Goal: Transaction & Acquisition: Purchase product/service

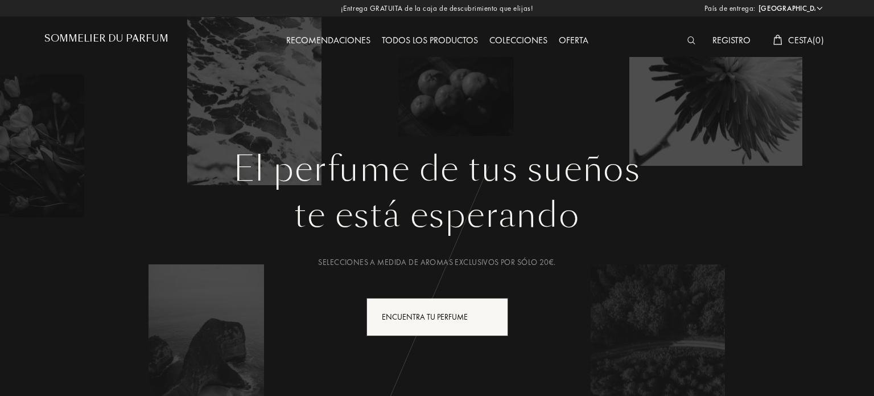
select select "ES"
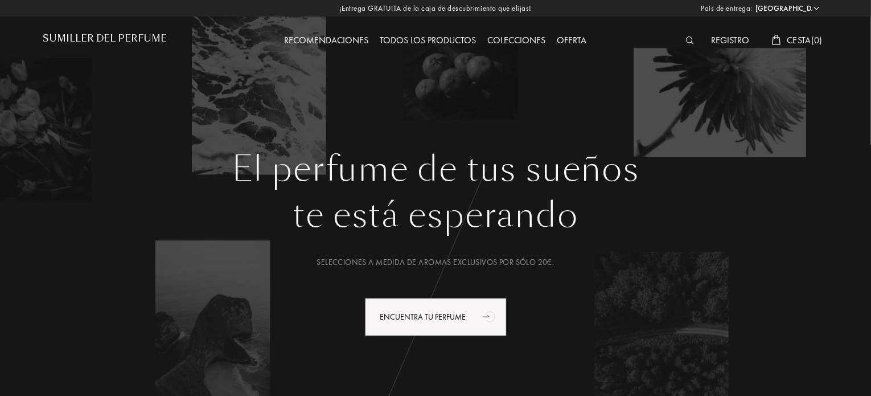
click at [526, 41] on font "Colecciones" at bounding box center [517, 40] width 58 height 12
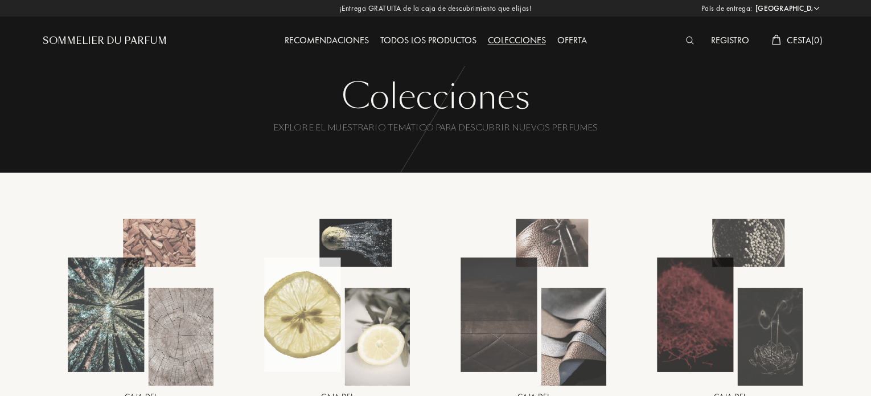
select select "ES"
click at [441, 34] on div "Todos los productos" at bounding box center [428, 41] width 108 height 15
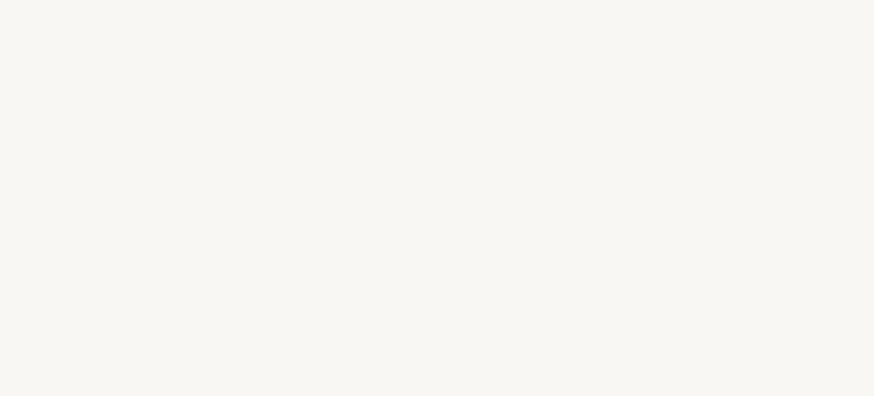
select select "ES"
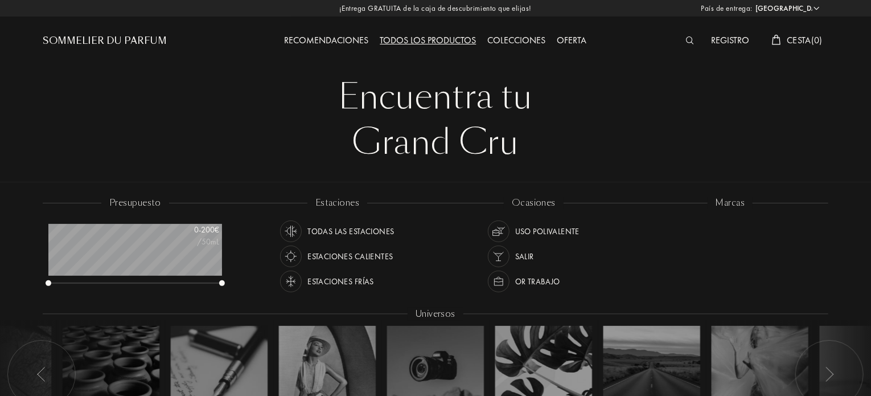
scroll to position [57, 174]
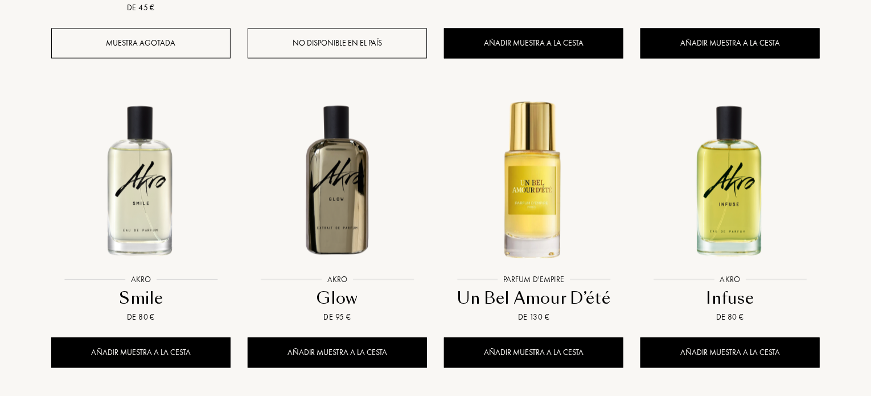
scroll to position [1138, 0]
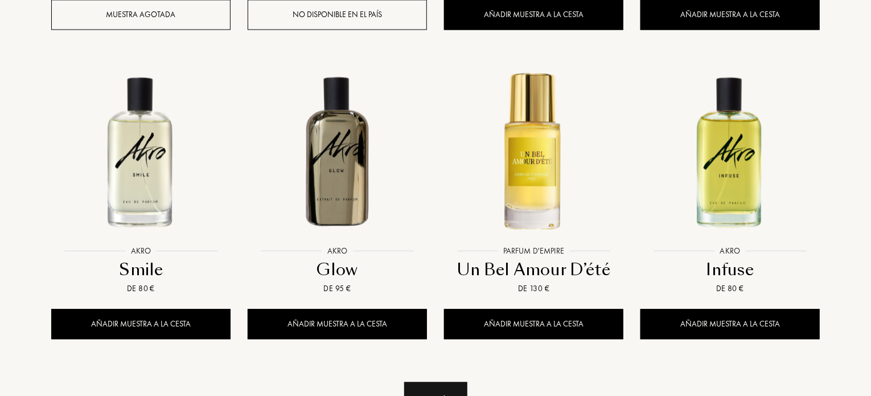
click at [452, 381] on div "Ver más" at bounding box center [435, 399] width 63 height 36
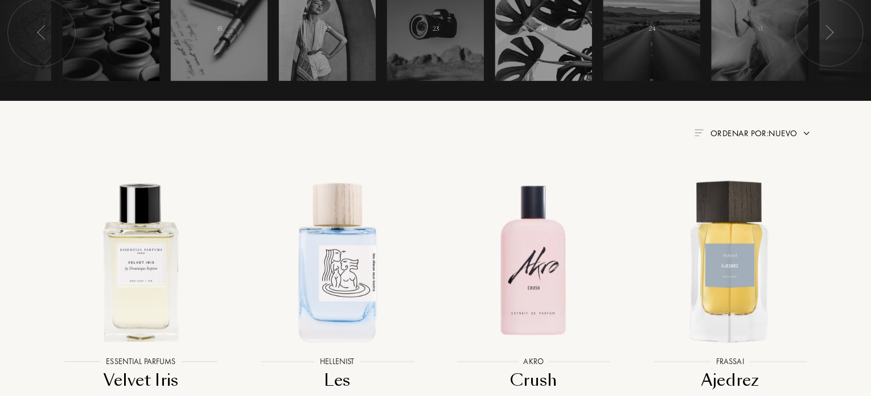
scroll to position [0, 0]
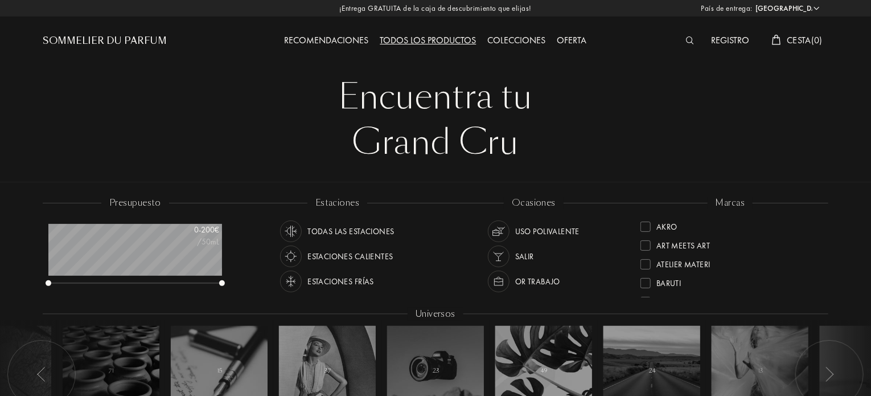
click at [333, 42] on div "Recomendaciones" at bounding box center [327, 41] width 96 height 15
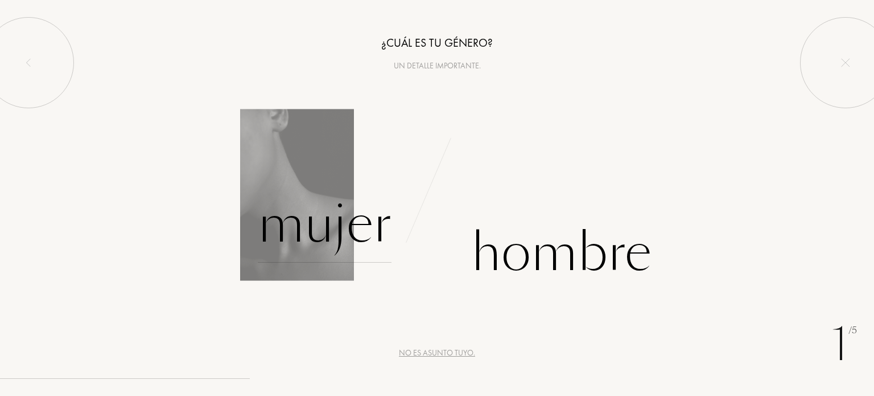
click at [345, 227] on div "Mujer" at bounding box center [325, 224] width 134 height 77
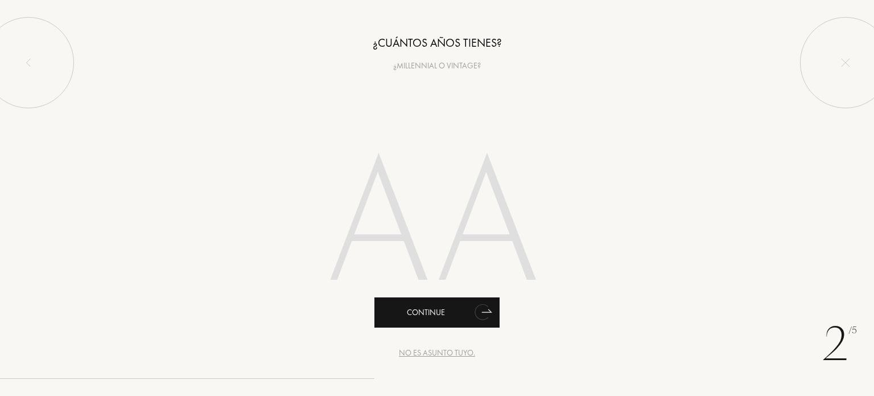
click at [488, 310] on icon "animation" at bounding box center [487, 310] width 10 height 3
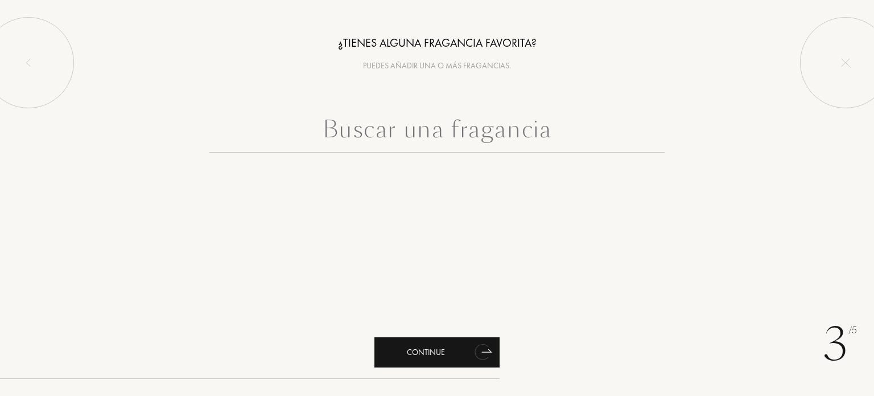
click at [440, 352] on div "Continue" at bounding box center [436, 352] width 125 height 30
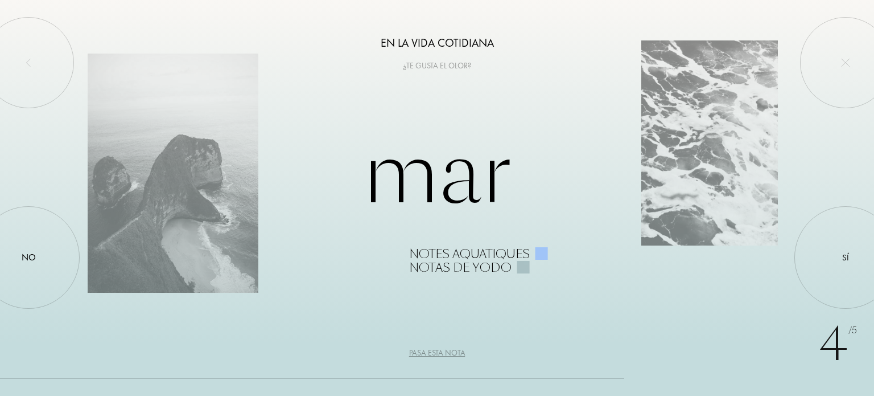
click at [450, 355] on div "Pasa esta nota" at bounding box center [437, 353] width 56 height 12
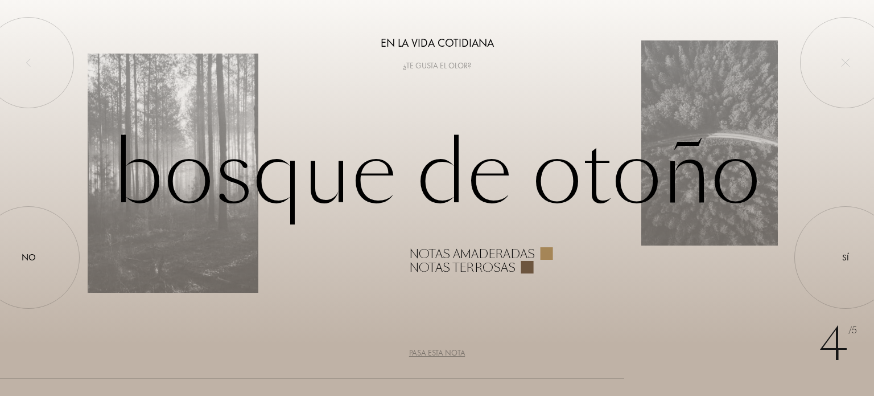
click at [450, 355] on div "Pasa esta nota" at bounding box center [437, 353] width 56 height 12
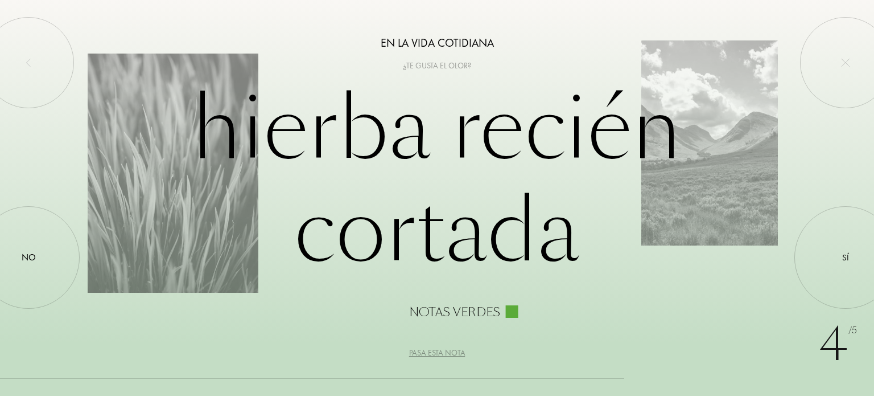
click at [450, 355] on div "Pasa esta nota" at bounding box center [437, 353] width 56 height 12
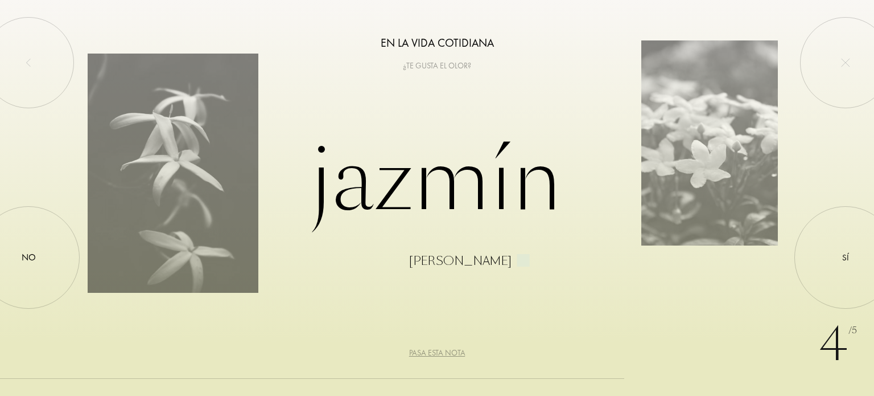
click at [450, 355] on div "Pasa esta nota" at bounding box center [437, 353] width 56 height 12
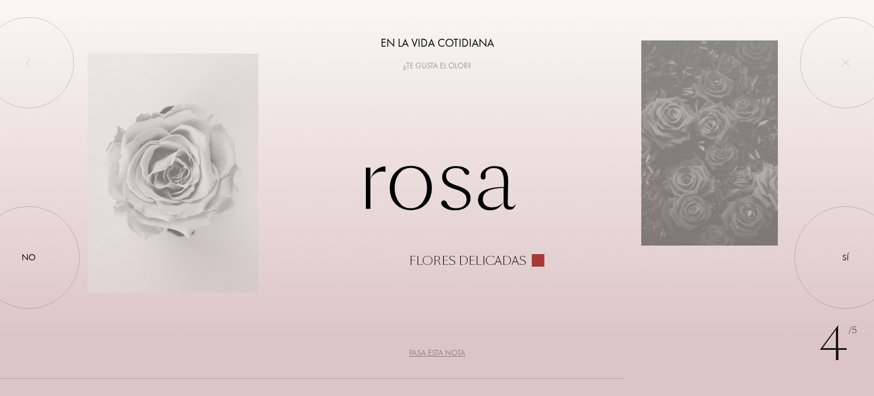
click at [450, 355] on div "Pasa esta nota" at bounding box center [437, 353] width 56 height 12
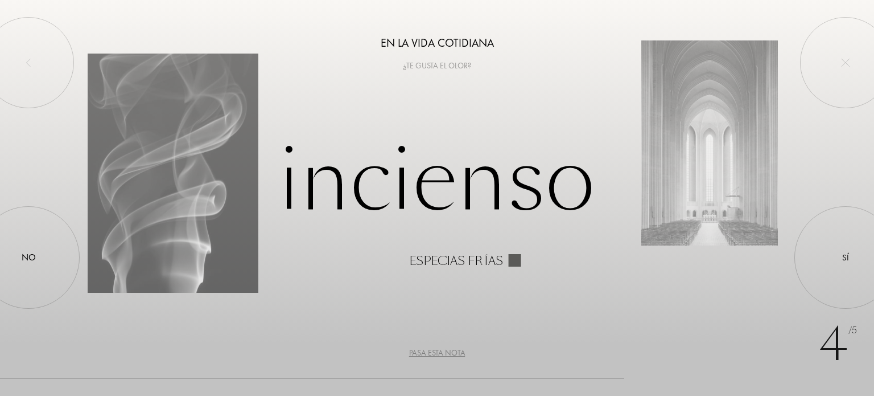
click at [450, 355] on div "Pasa esta nota" at bounding box center [437, 353] width 56 height 12
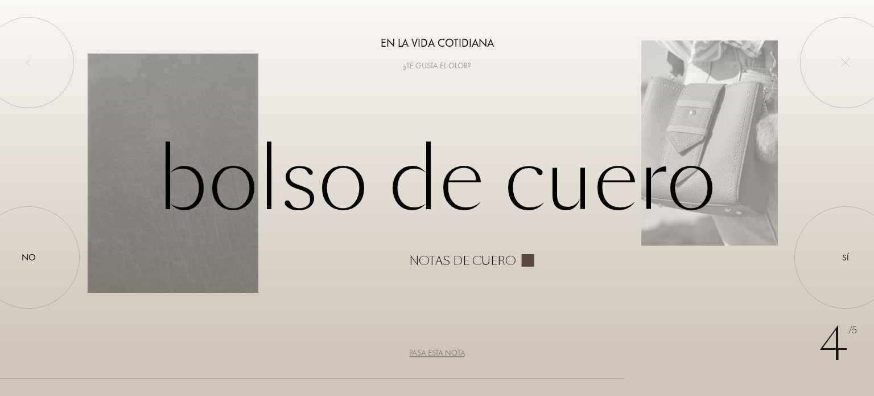
click at [450, 355] on div "Pasa esta nota" at bounding box center [437, 353] width 56 height 12
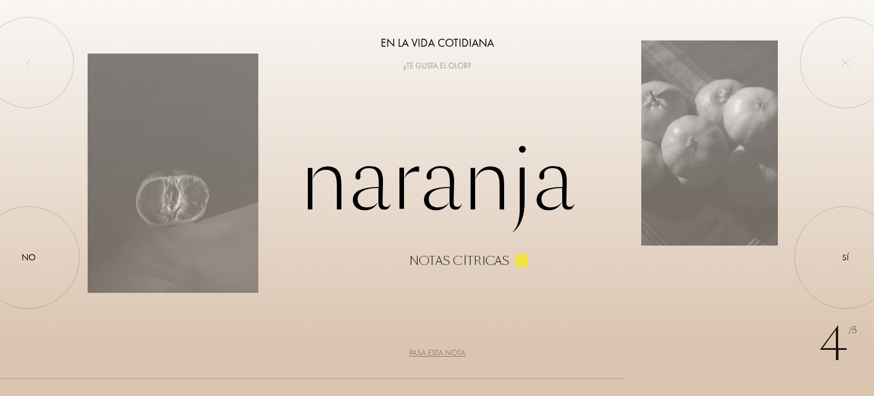
click at [522, 257] on div at bounding box center [521, 260] width 13 height 13
click at [458, 263] on div "Notas cítricas" at bounding box center [459, 261] width 100 height 14
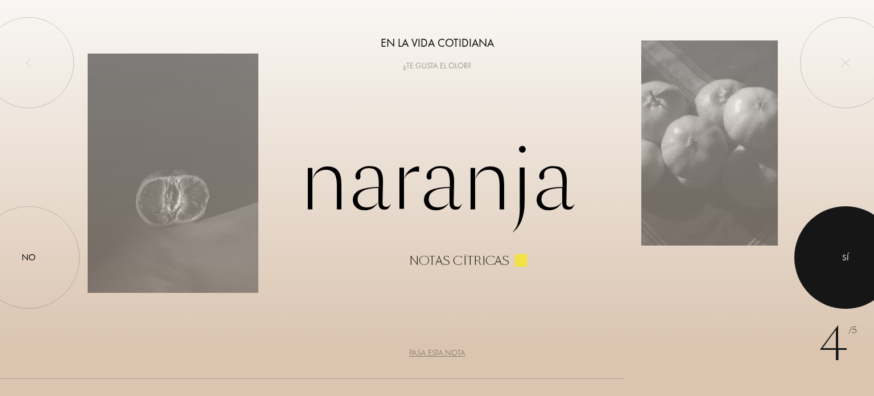
click at [850, 252] on div at bounding box center [846, 257] width 102 height 102
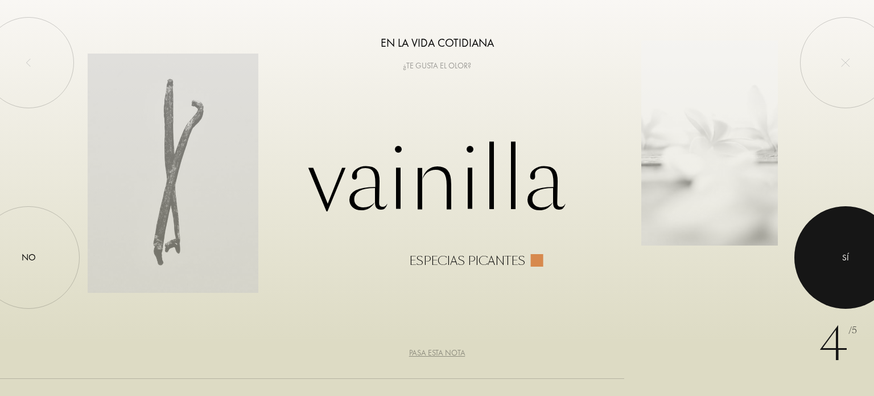
click at [849, 255] on div at bounding box center [846, 257] width 102 height 102
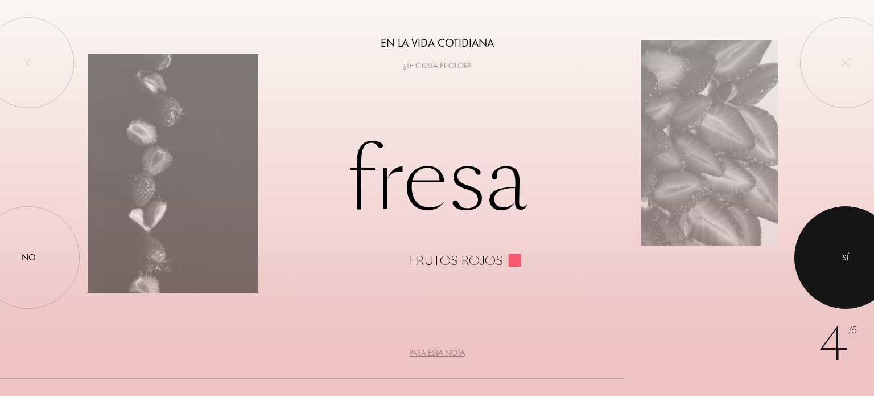
click at [841, 255] on div at bounding box center [846, 257] width 102 height 102
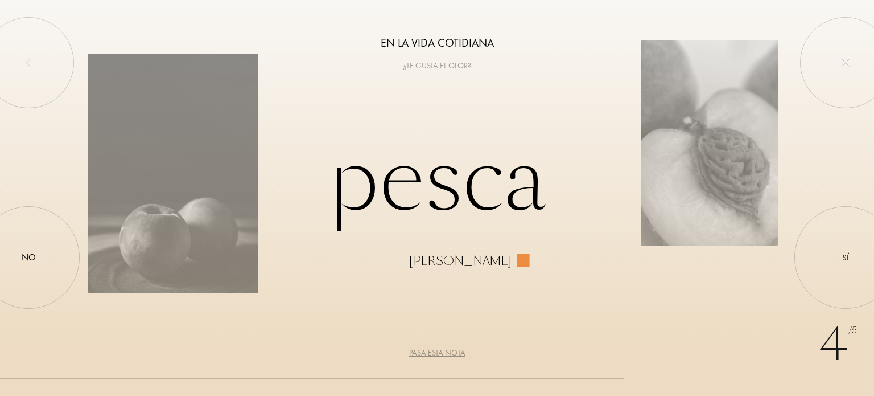
click at [451, 351] on div "Pasa esta nota" at bounding box center [437, 353] width 56 height 12
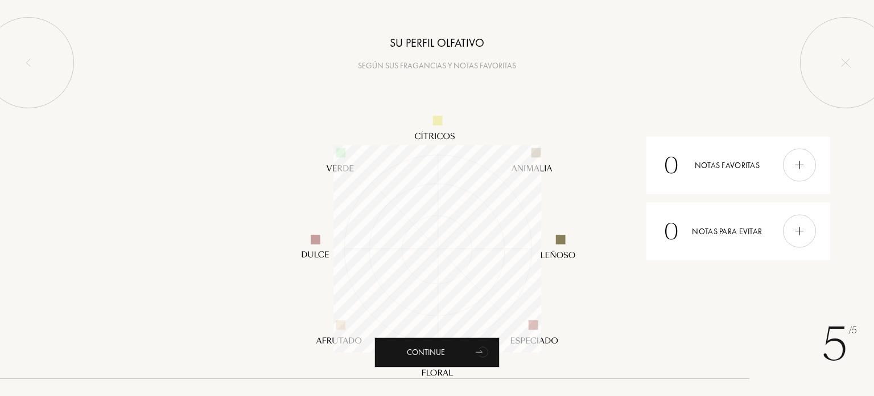
scroll to position [208, 208]
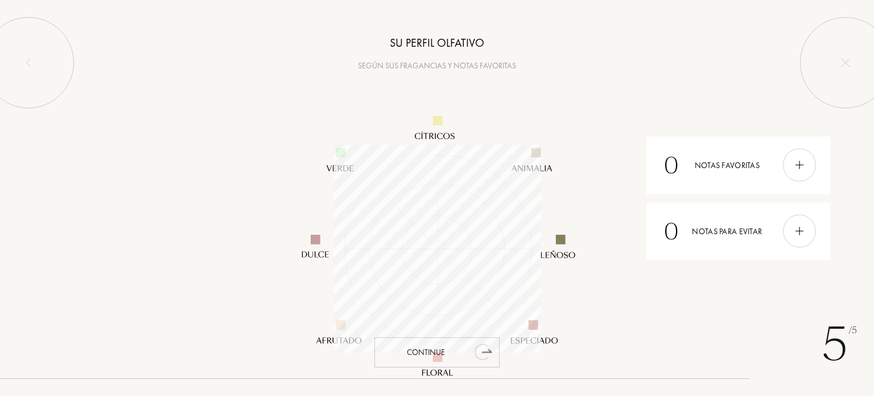
click at [483, 350] on icon "animation" at bounding box center [482, 352] width 14 height 16
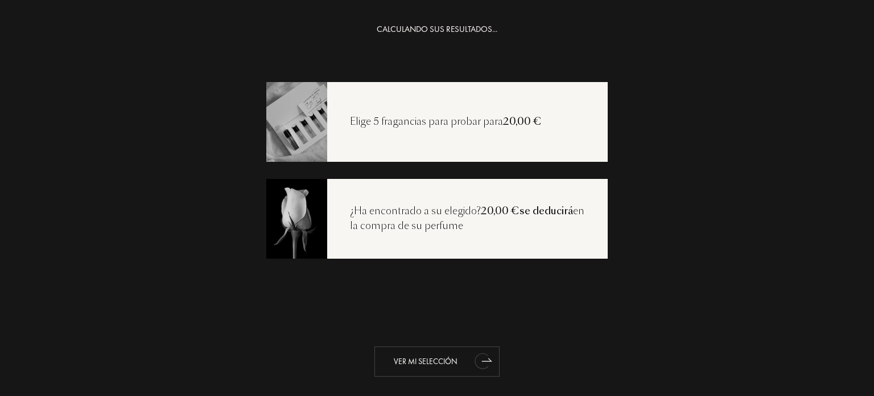
click at [480, 360] on icon "animation" at bounding box center [482, 361] width 14 height 16
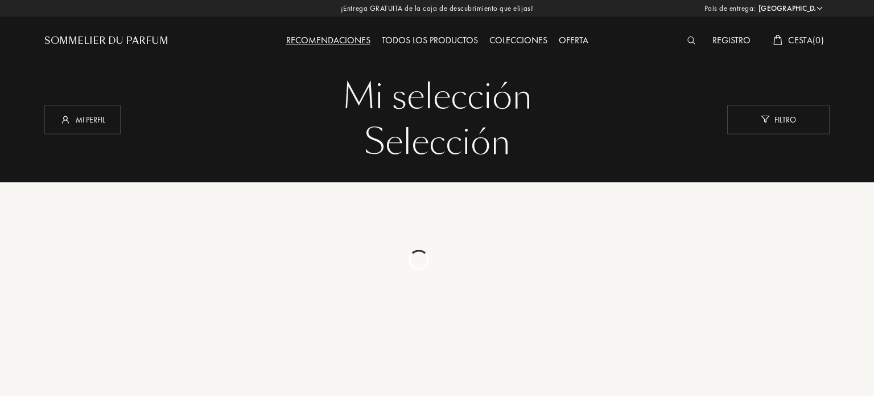
select select "ES"
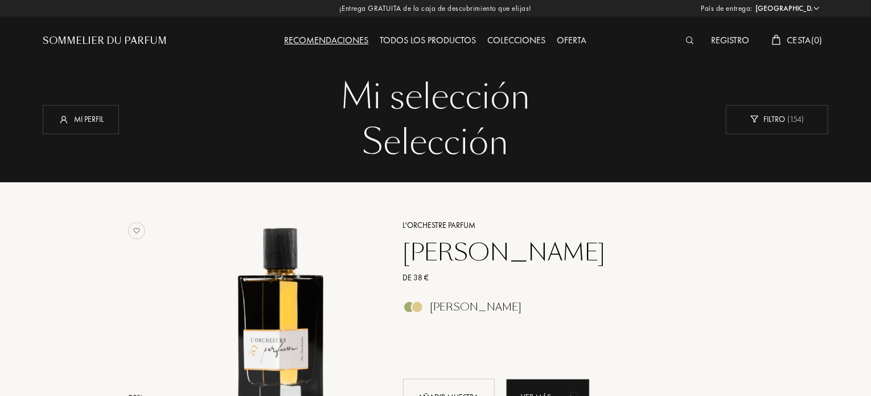
click at [406, 36] on div "Todos los productos" at bounding box center [428, 41] width 108 height 15
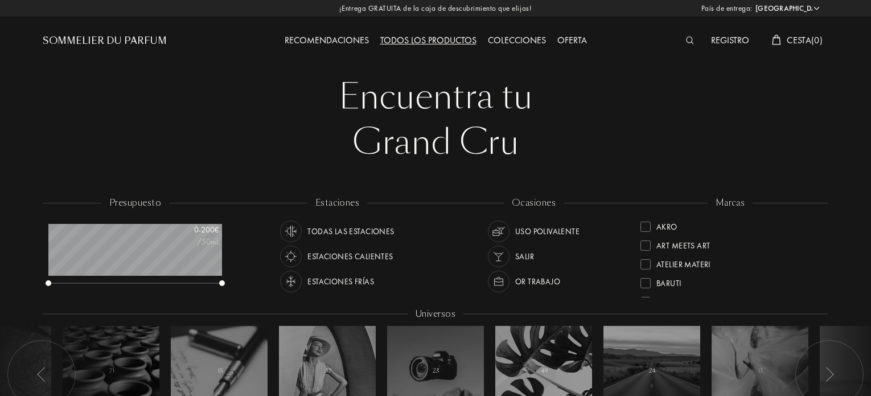
select select "ES"
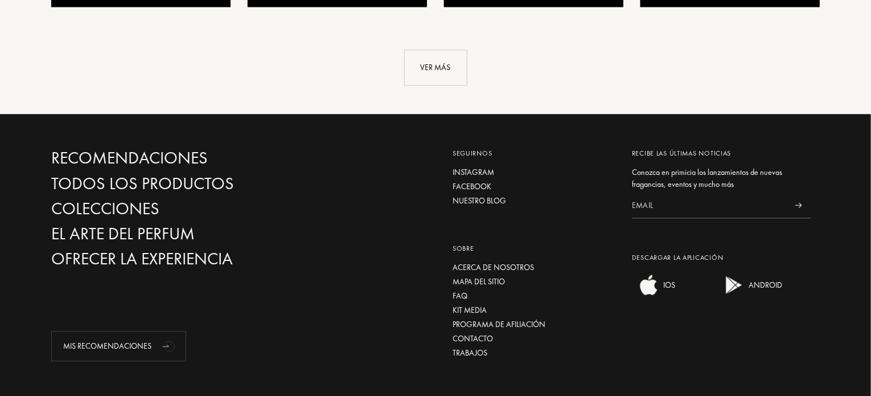
scroll to position [1356, 0]
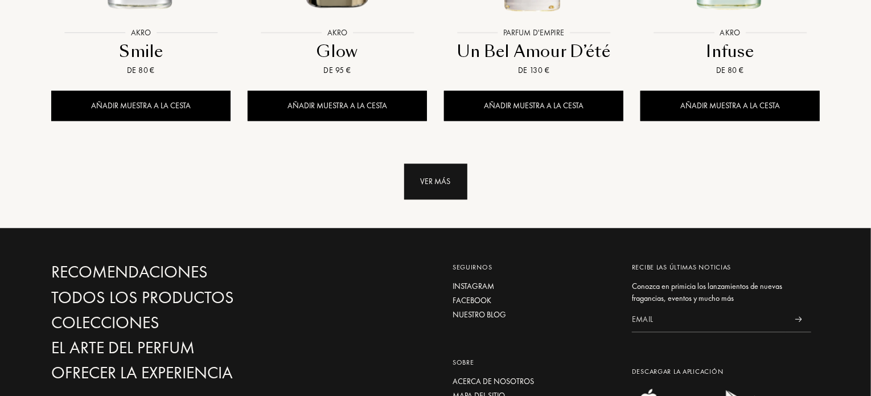
click at [437, 163] on div "Ver más" at bounding box center [435, 181] width 63 height 36
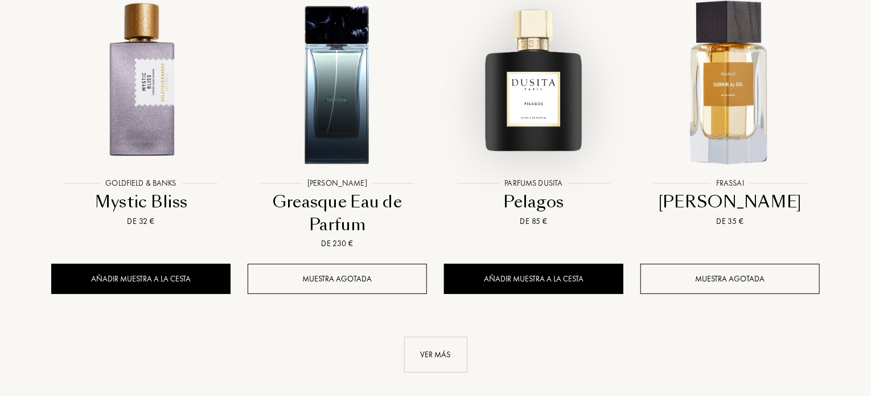
scroll to position [2381, 0]
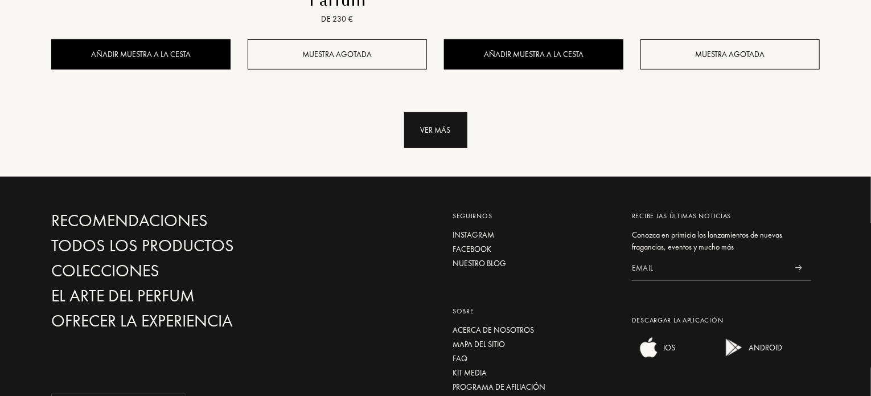
click at [437, 112] on div "Ver más" at bounding box center [435, 130] width 63 height 36
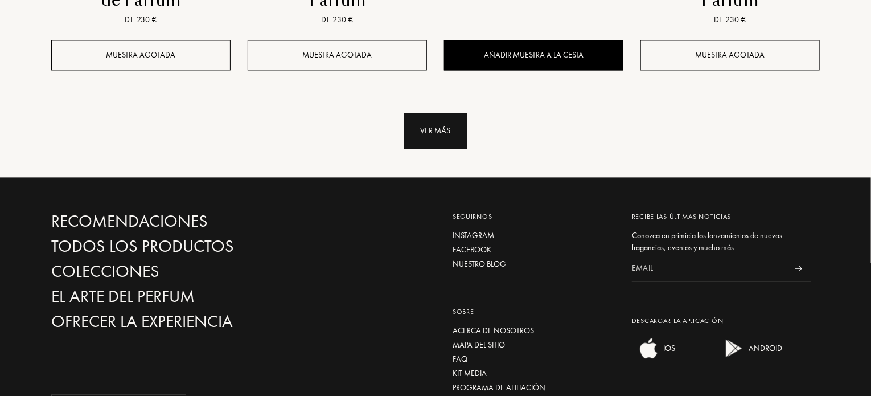
click at [445, 113] on div "Ver más" at bounding box center [435, 131] width 63 height 36
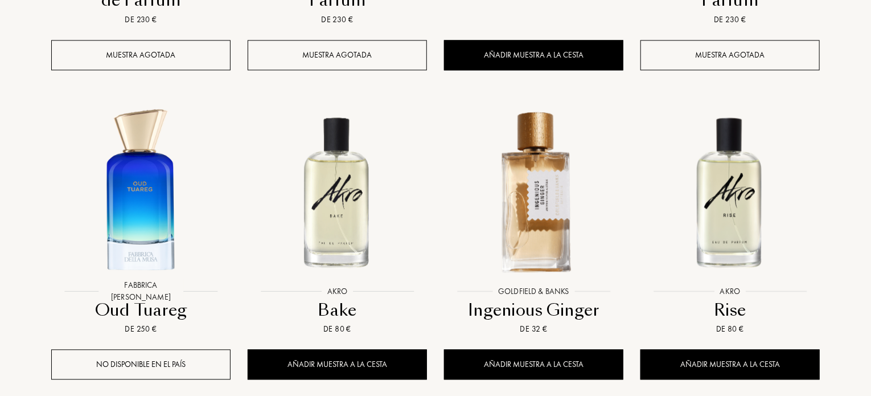
scroll to position [4280, 0]
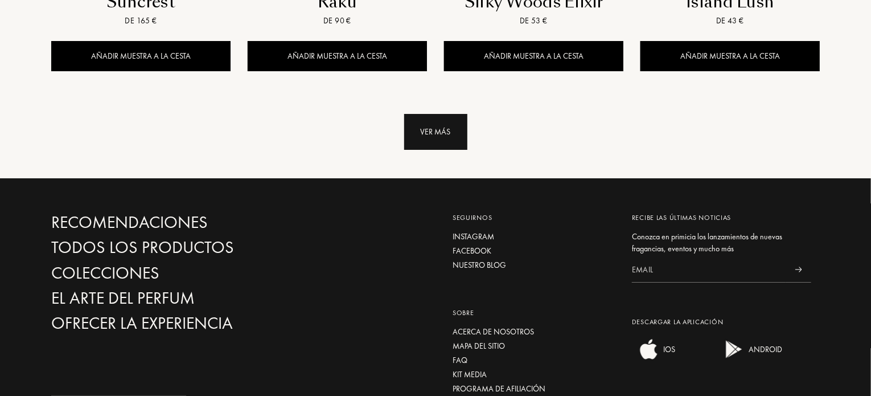
click at [446, 114] on div "Ver más" at bounding box center [435, 132] width 63 height 36
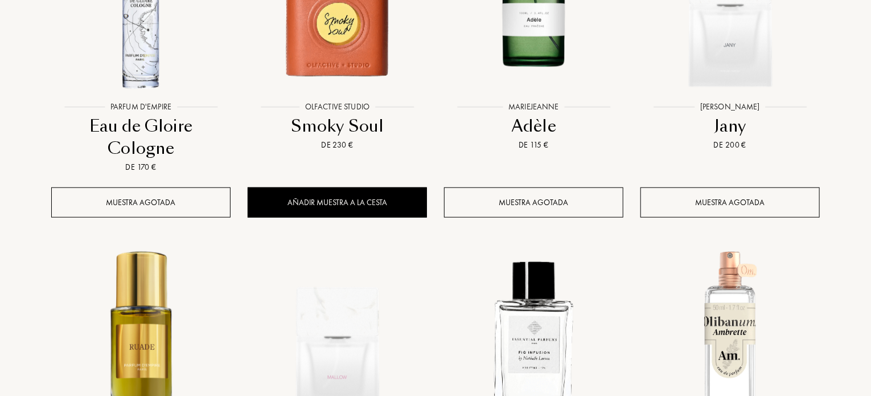
scroll to position [4968, 0]
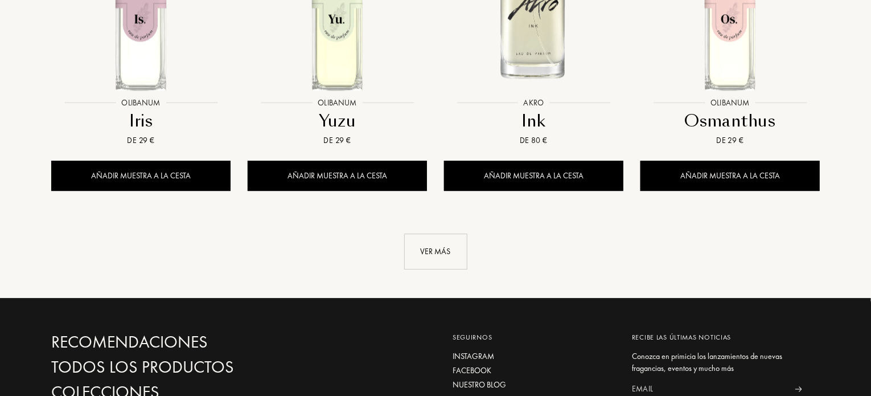
scroll to position [6106, 0]
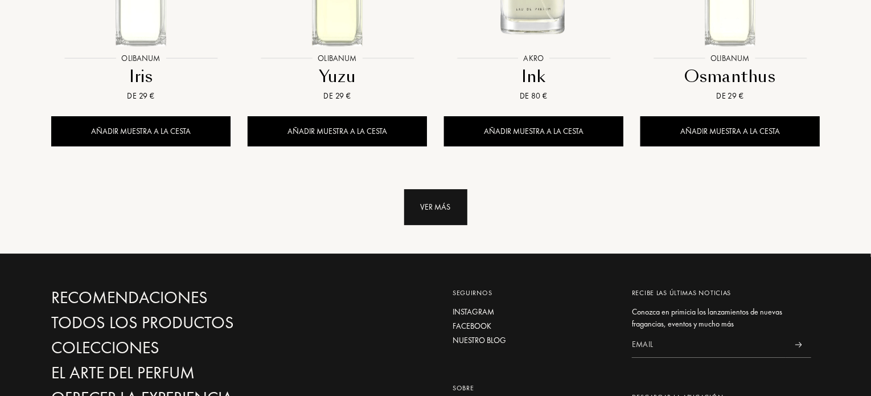
click at [437, 189] on div "Ver más" at bounding box center [435, 207] width 63 height 36
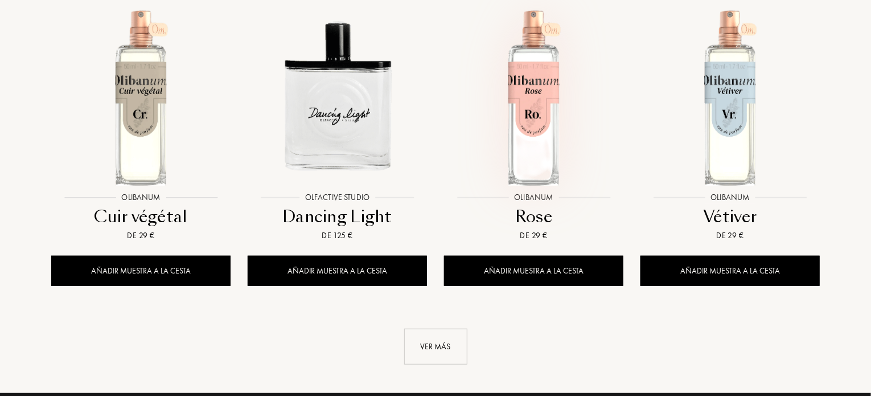
scroll to position [7017, 0]
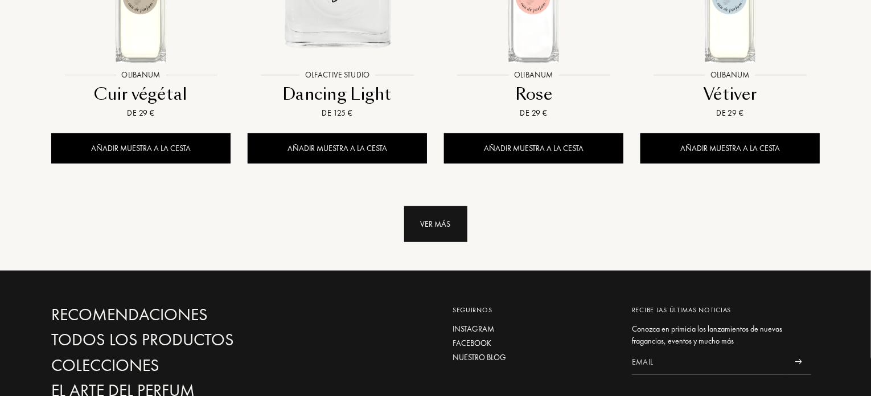
click at [419, 206] on div "Ver más" at bounding box center [435, 224] width 63 height 36
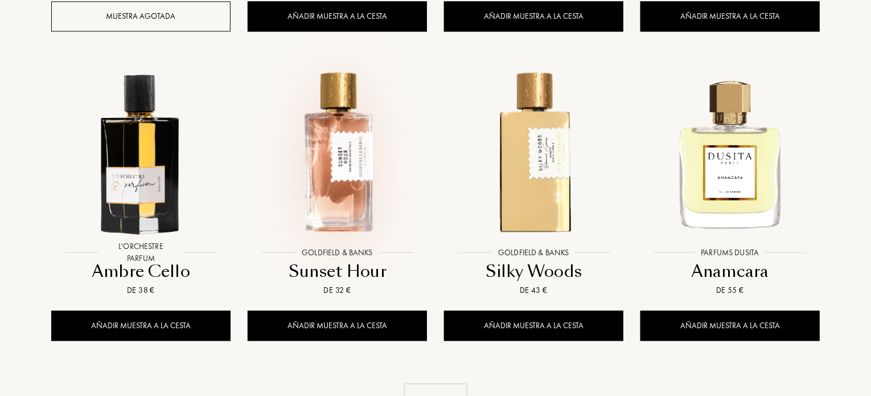
scroll to position [7814, 0]
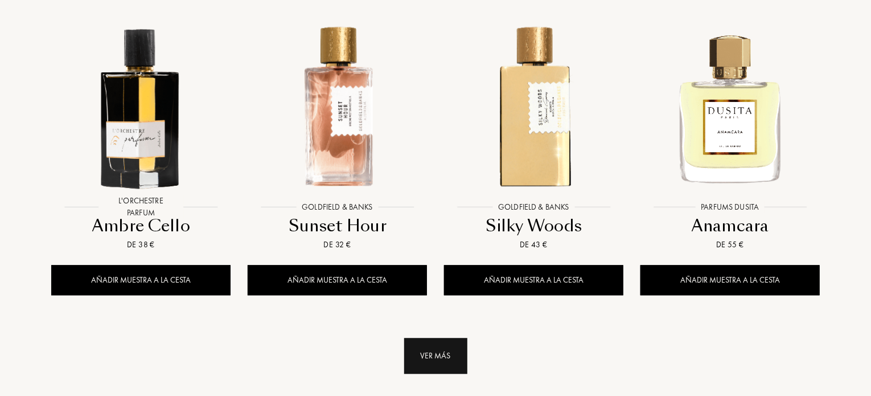
click at [437, 337] on div "Ver más" at bounding box center [435, 355] width 63 height 36
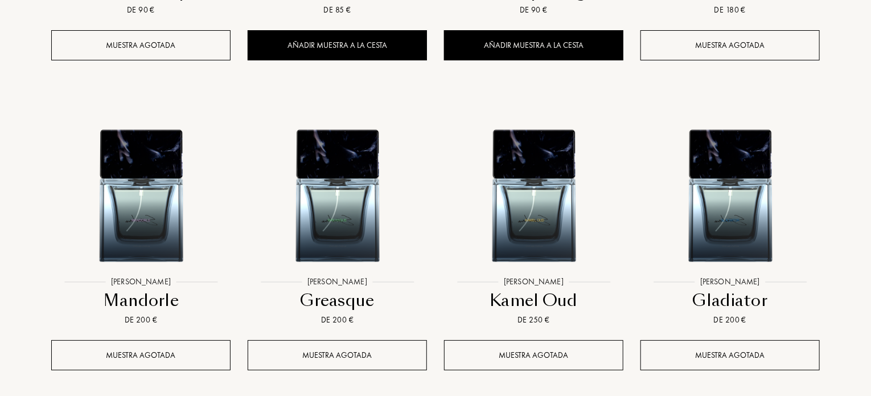
scroll to position [8667, 0]
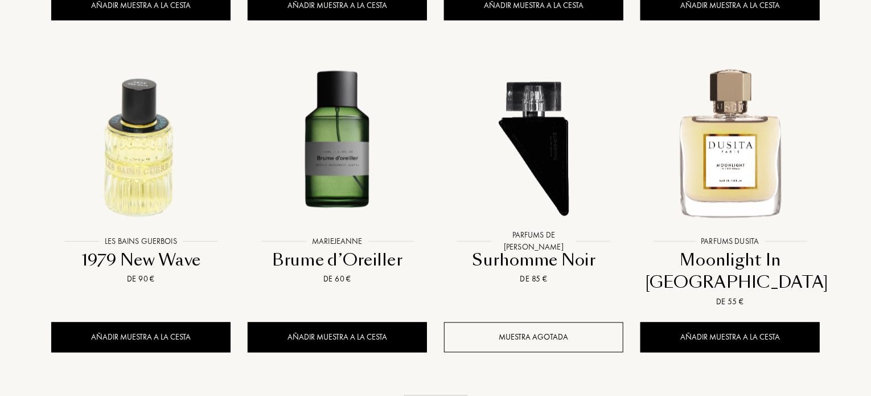
scroll to position [9806, 0]
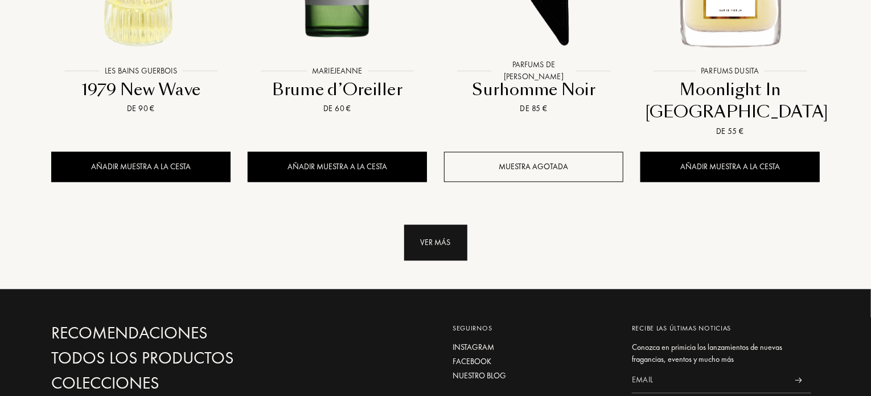
click at [440, 224] on div "Ver más" at bounding box center [435, 242] width 63 height 36
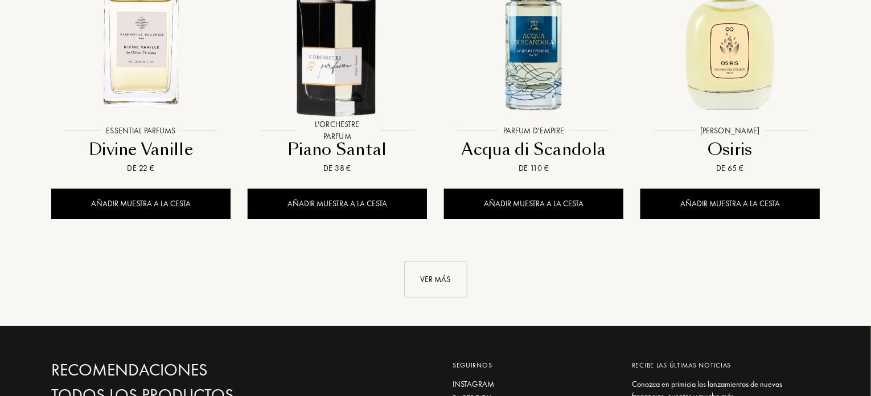
scroll to position [10659, 0]
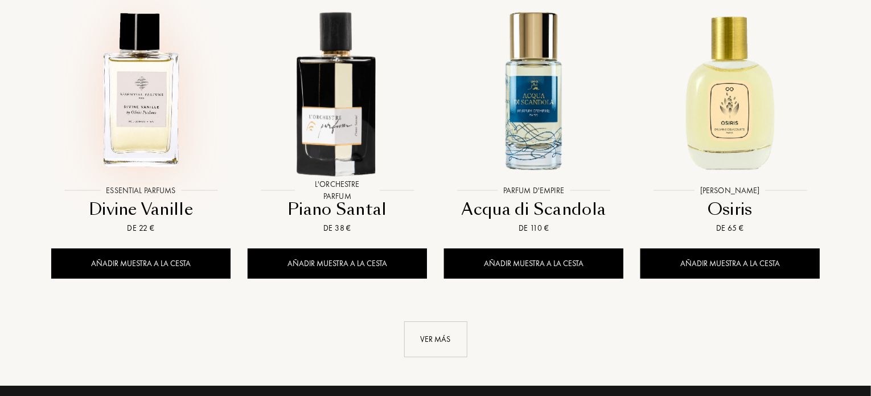
click at [137, 83] on div at bounding box center [141, 99] width 196 height 221
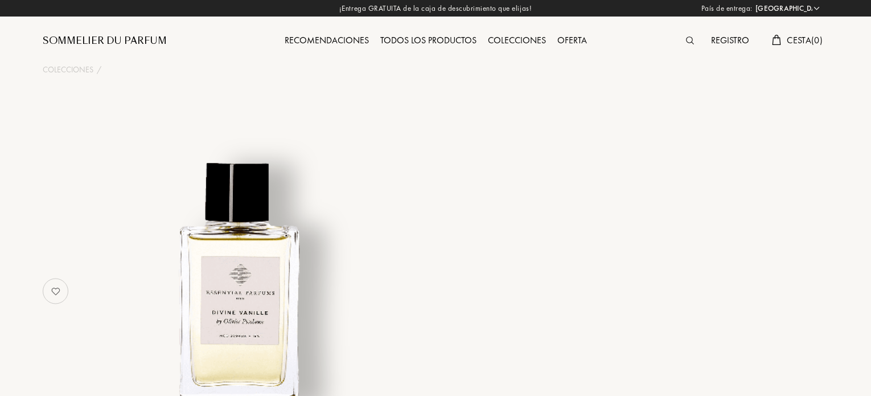
select select "ES"
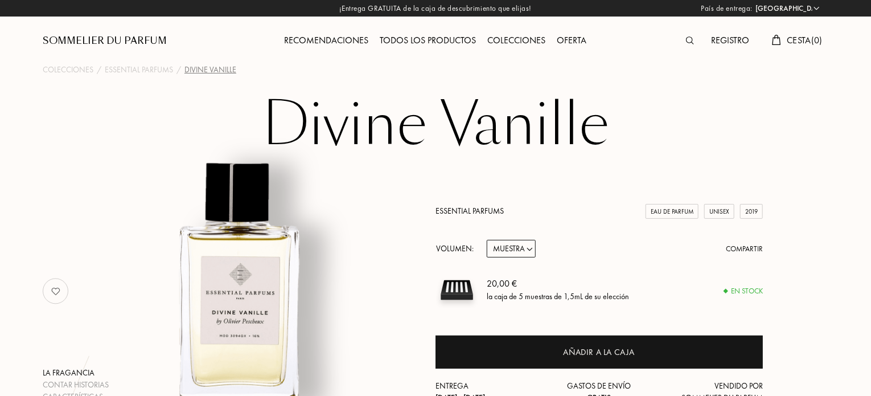
click at [527, 249] on select "Muestra 10mL 100mL 150mL" at bounding box center [511, 249] width 49 height 18
select select "1"
click at [487, 240] on select "Muestra 10mL 100mL 150mL" at bounding box center [511, 249] width 49 height 18
select select "1"
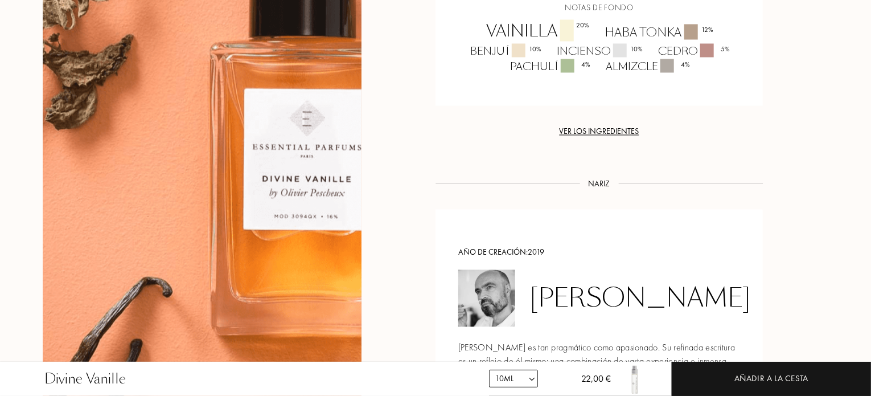
scroll to position [854, 0]
